Goal: Information Seeking & Learning: Understand process/instructions

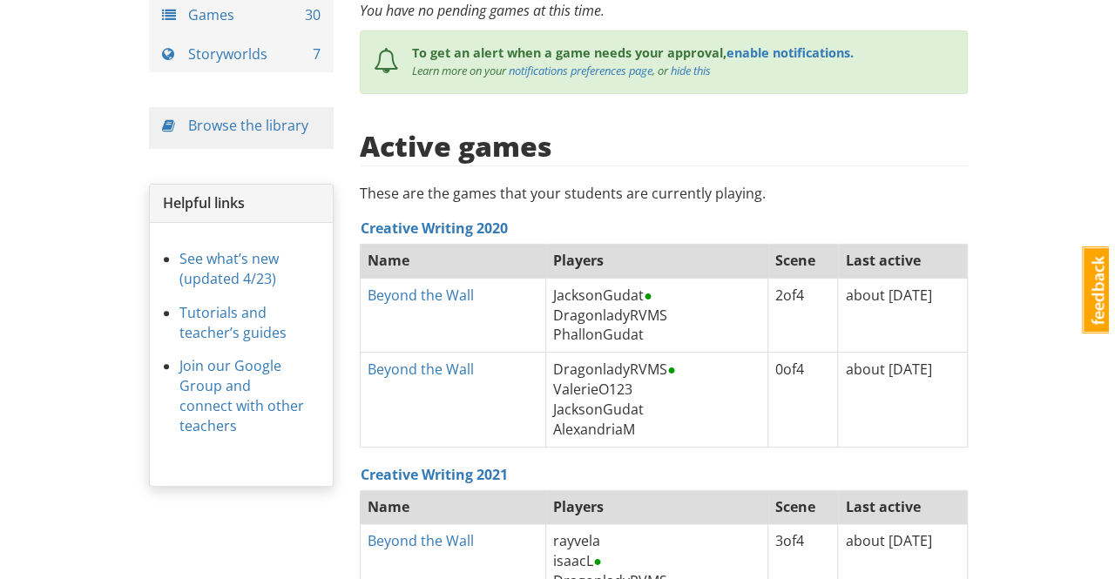
scroll to position [87, 0]
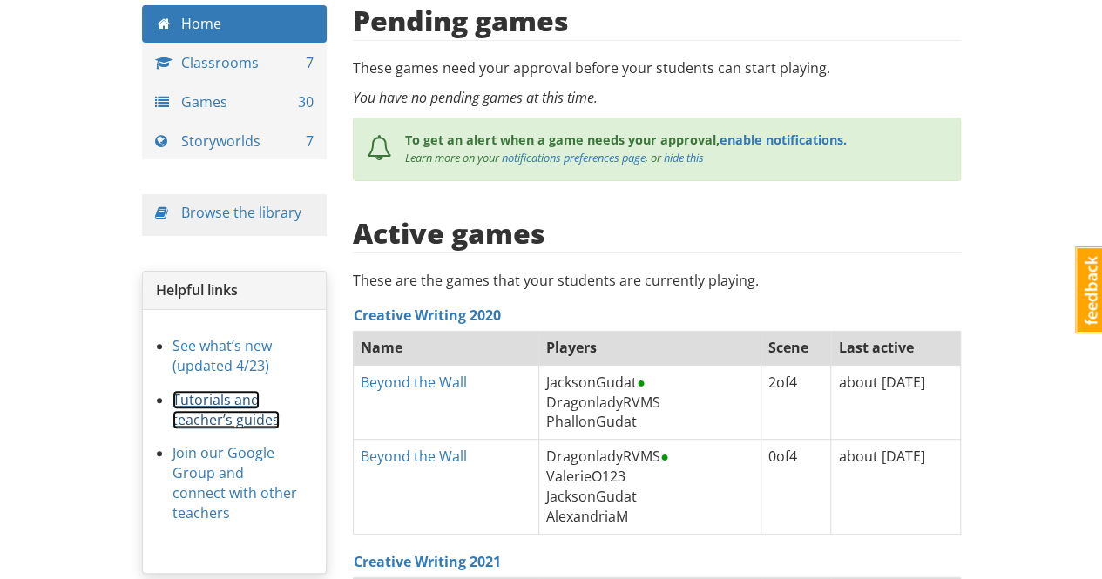
click at [224, 403] on link "Tutorials and teacher’s guides" at bounding box center [225, 409] width 107 height 39
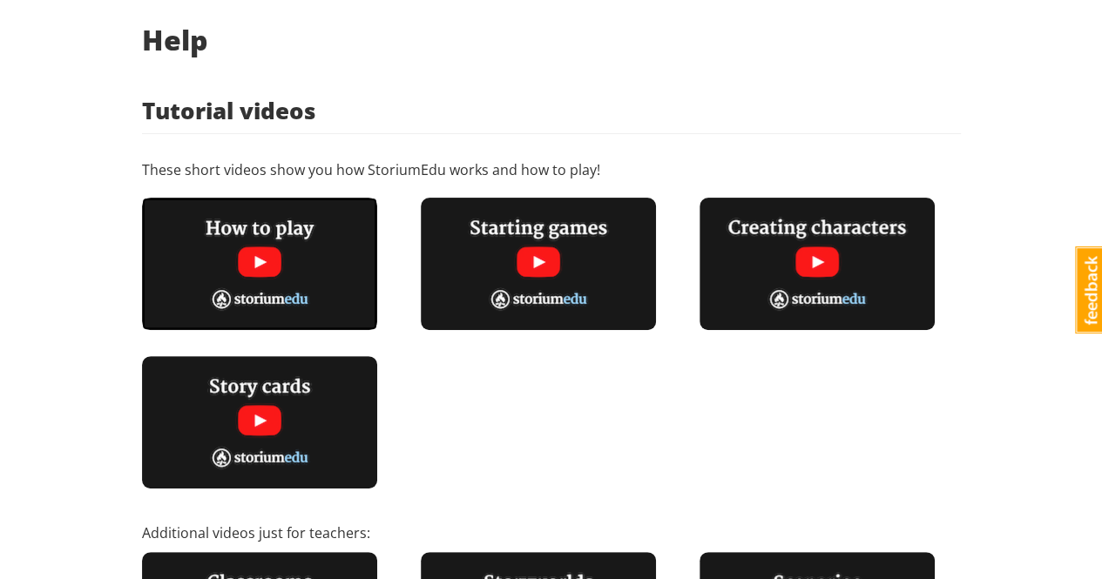
click at [325, 274] on img at bounding box center [259, 264] width 235 height 132
